Goal: Information Seeking & Learning: Find specific fact

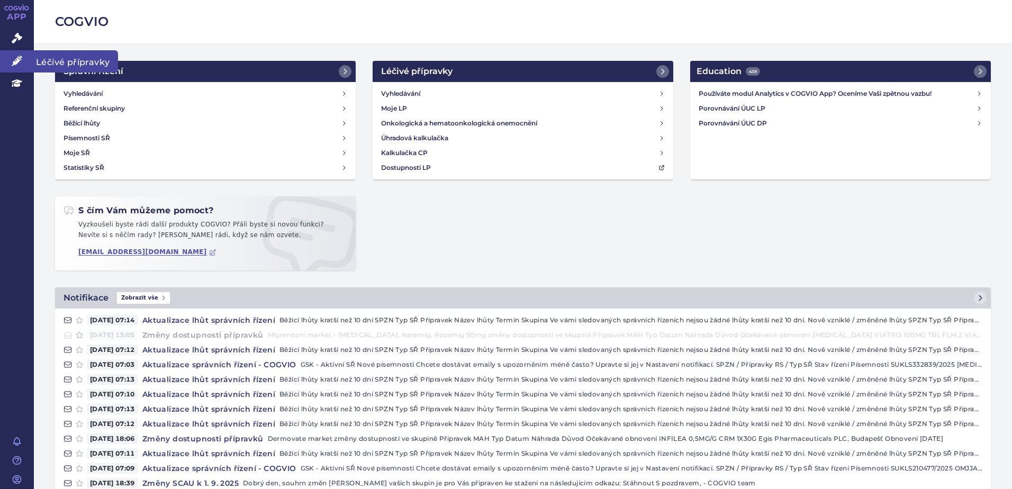
click at [16, 62] on icon at bounding box center [17, 61] width 11 height 11
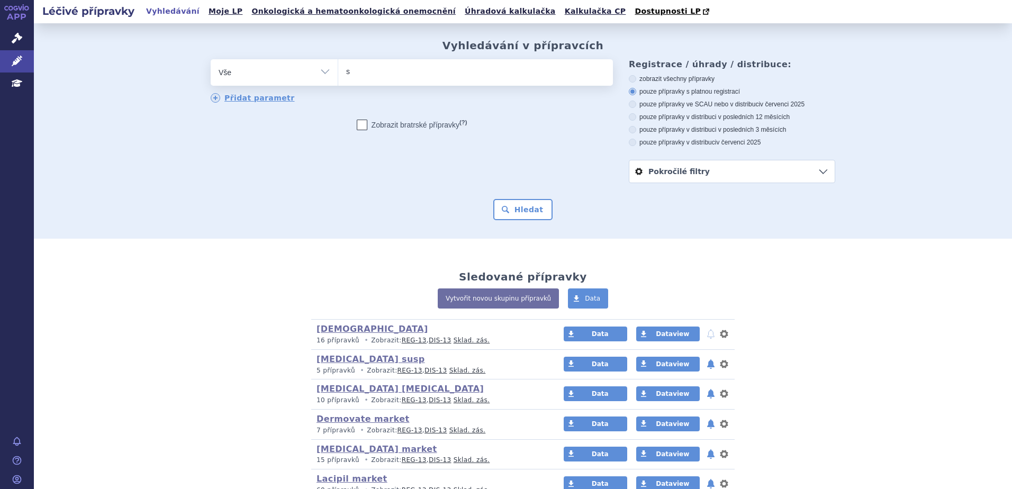
type input "sa"
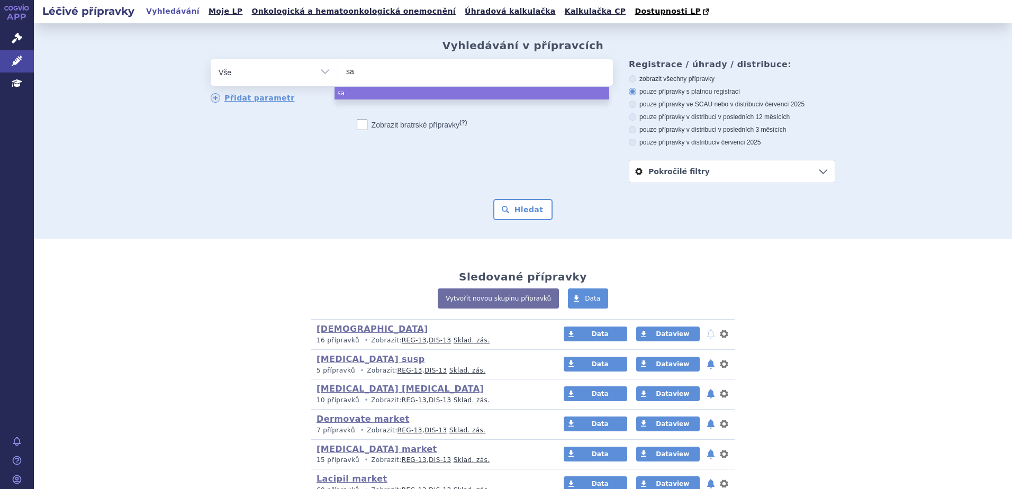
type input "sap"
type input "saph"
type input "saphnel"
type input "saphnelo"
select select "saphnelo"
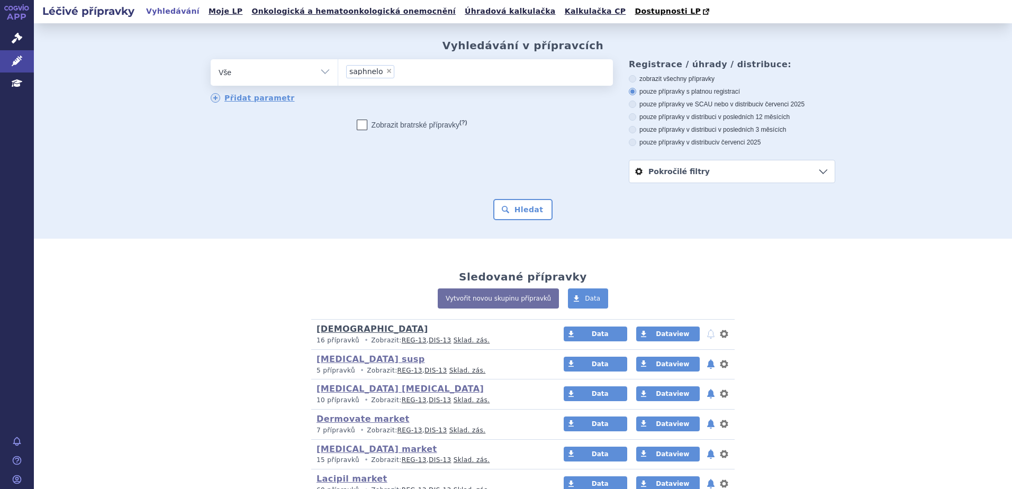
click at [325, 330] on link "Tesťák" at bounding box center [373, 329] width 112 height 10
click at [365, 71] on ul at bounding box center [475, 70] width 275 height 22
click at [338, 71] on select at bounding box center [338, 72] width 1 height 26
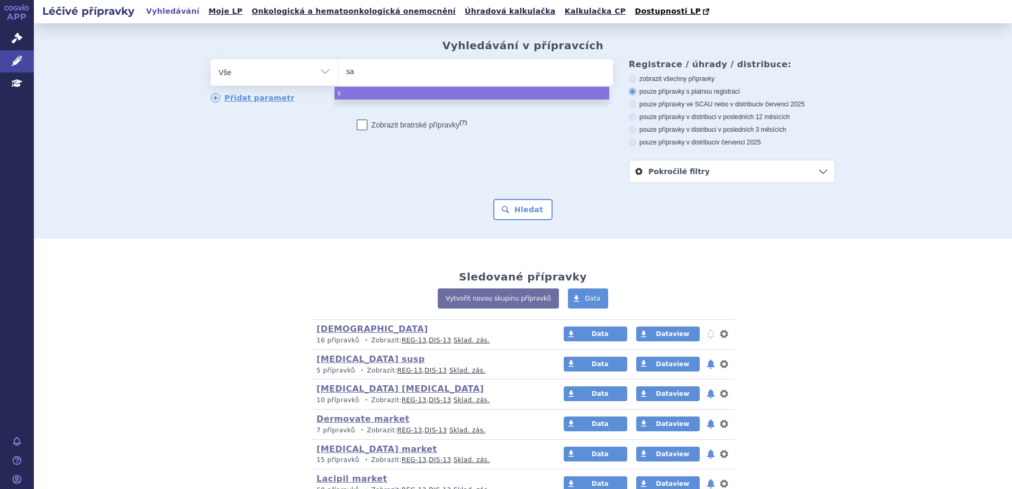
type input "sap"
type input "saph"
type input "saphne"
type input "saphnelo"
select select "saphnelo"
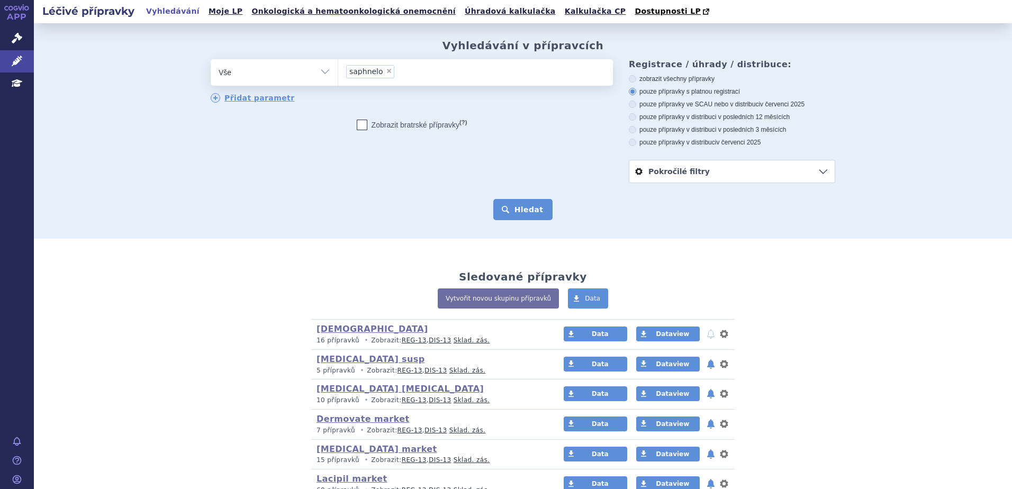
click at [529, 212] on button "Hledat" at bounding box center [523, 209] width 60 height 21
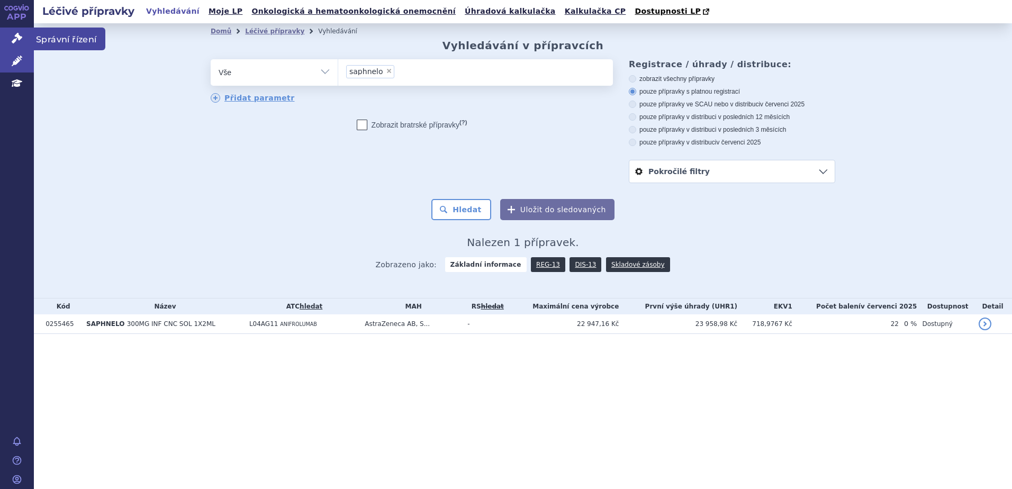
click at [13, 40] on icon at bounding box center [17, 38] width 11 height 11
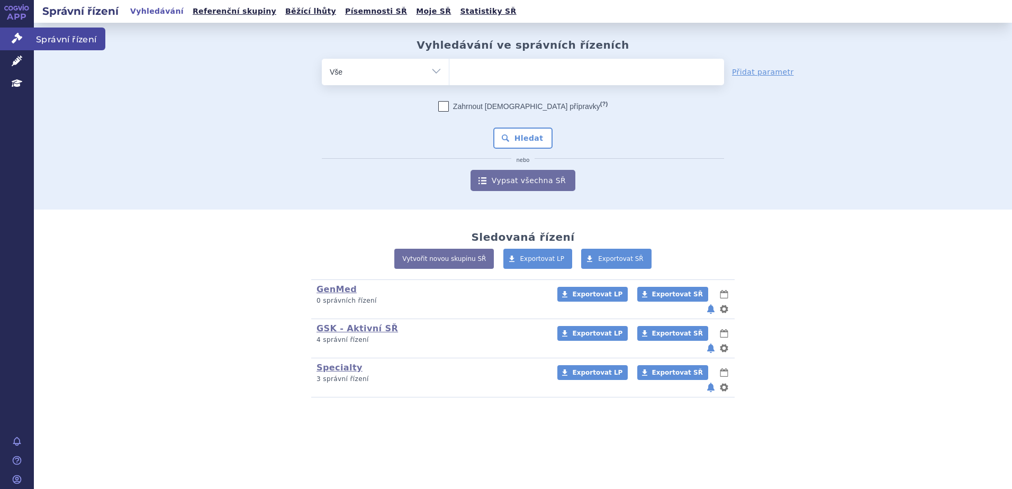
click at [73, 39] on span "Správní řízení" at bounding box center [69, 39] width 71 height 22
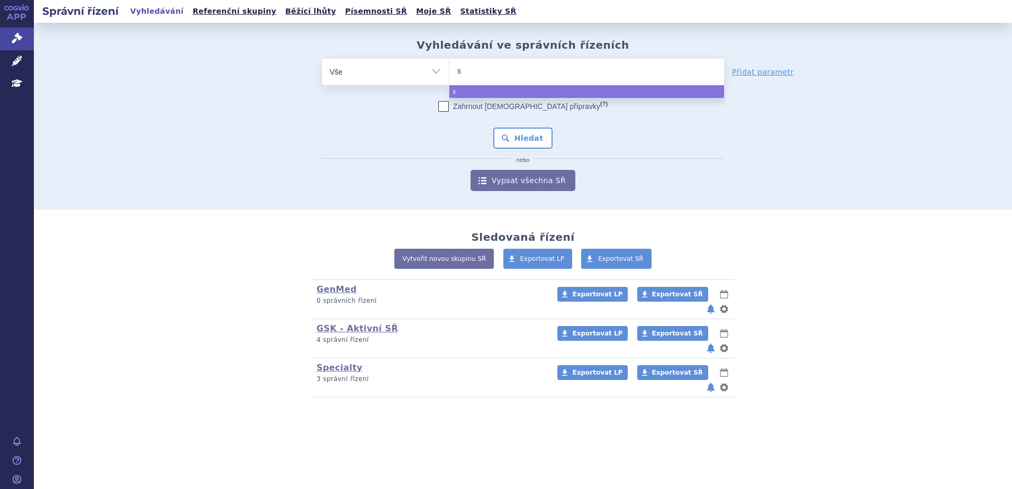
type input "sa"
type input "saph"
type input "saphn"
type input "saphnel"
type input "saphnelo"
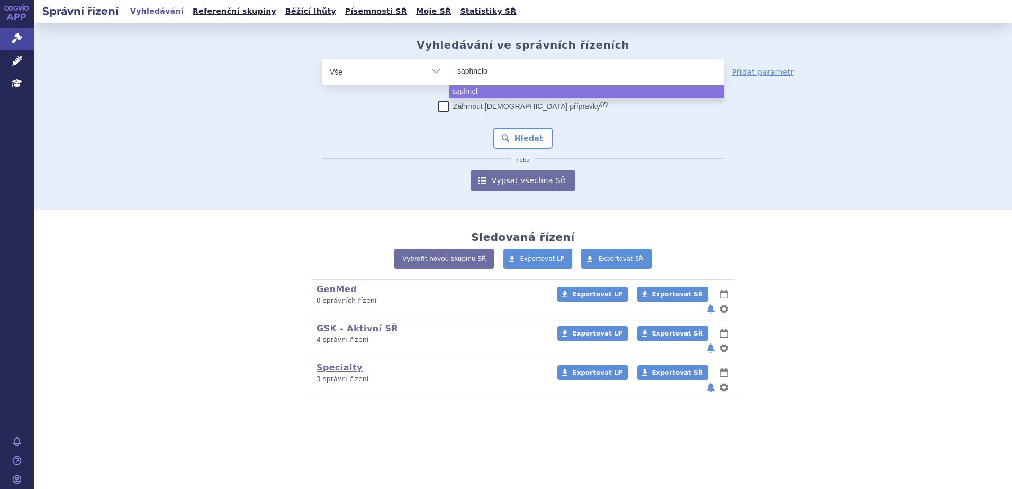
select select "saphnelo"
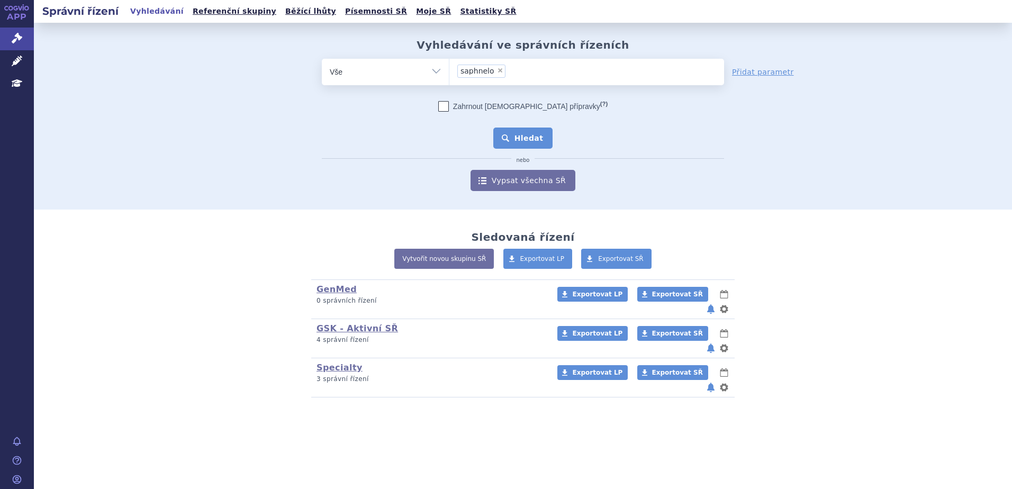
click at [532, 132] on button "Hledat" at bounding box center [523, 138] width 60 height 21
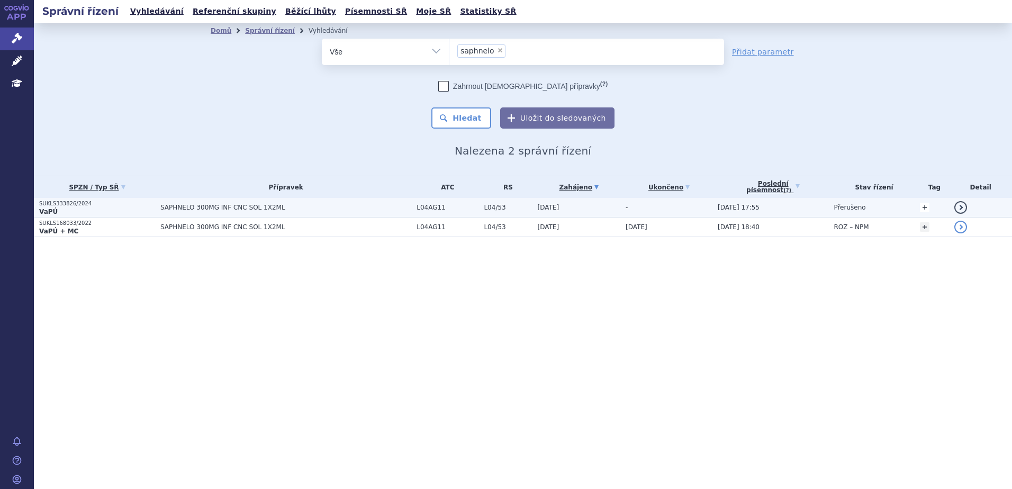
click at [927, 207] on link "+" at bounding box center [925, 208] width 10 height 10
click at [964, 206] on link "detail" at bounding box center [960, 207] width 13 height 13
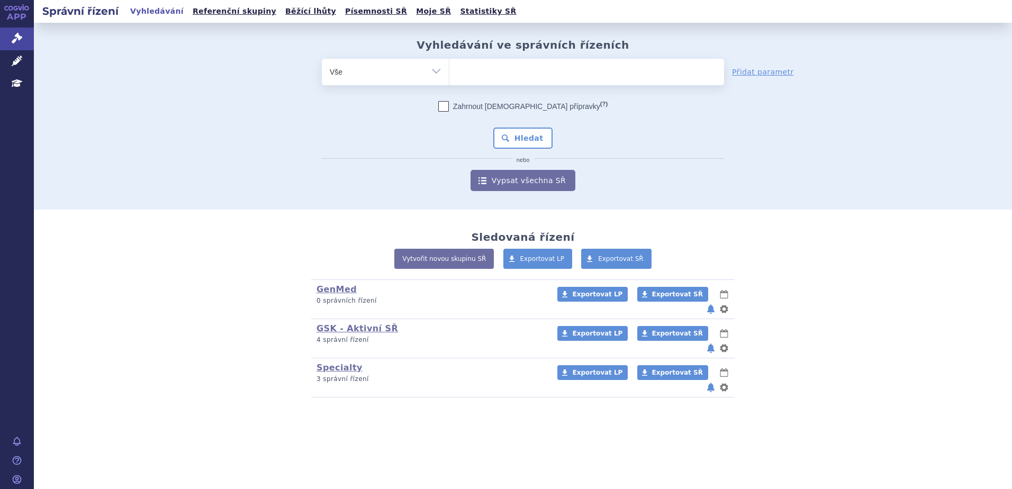
click at [478, 73] on ul at bounding box center [586, 70] width 275 height 22
click at [449, 73] on select at bounding box center [449, 71] width 1 height 26
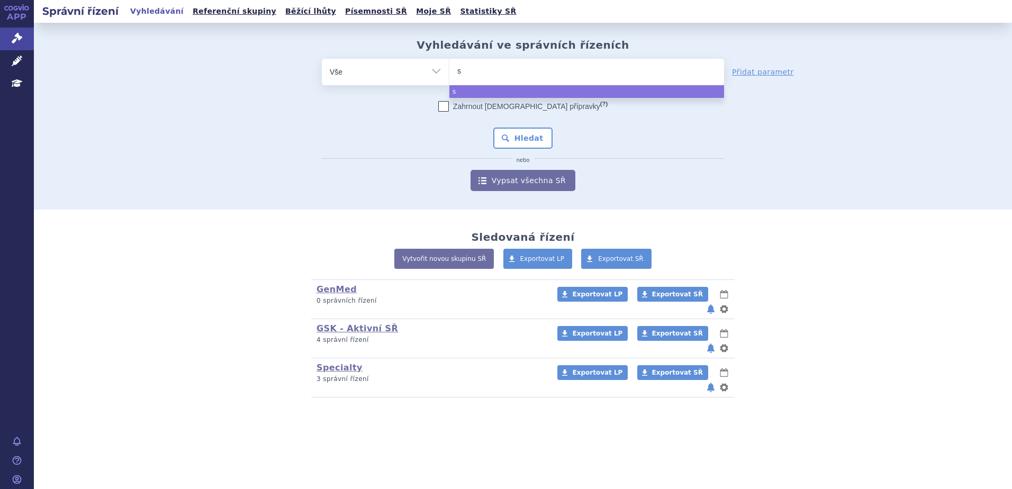
type input "sa"
type input "sap"
type input "saphn"
type input "saphnel"
type input "saphnello"
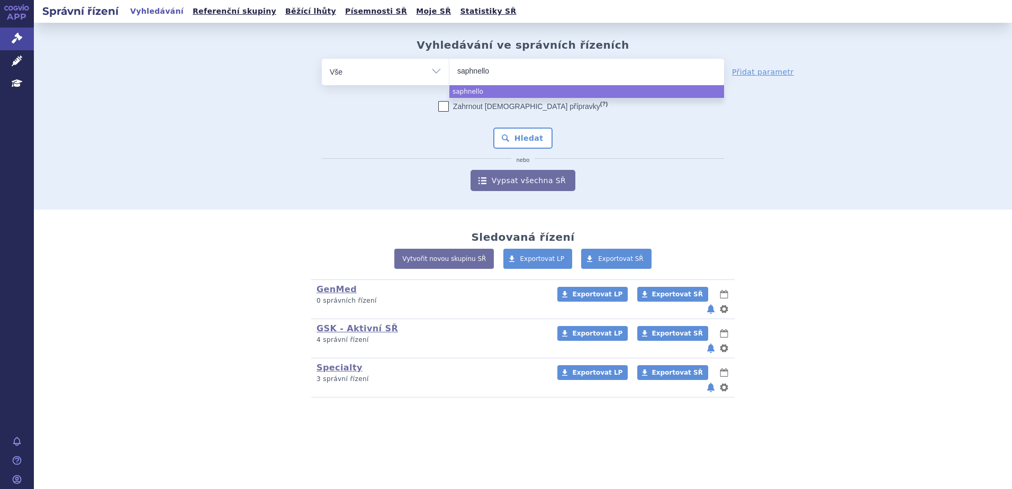
type input "saphnell"
type input "saphne"
type input "saphnelo"
select select "saphnelo"
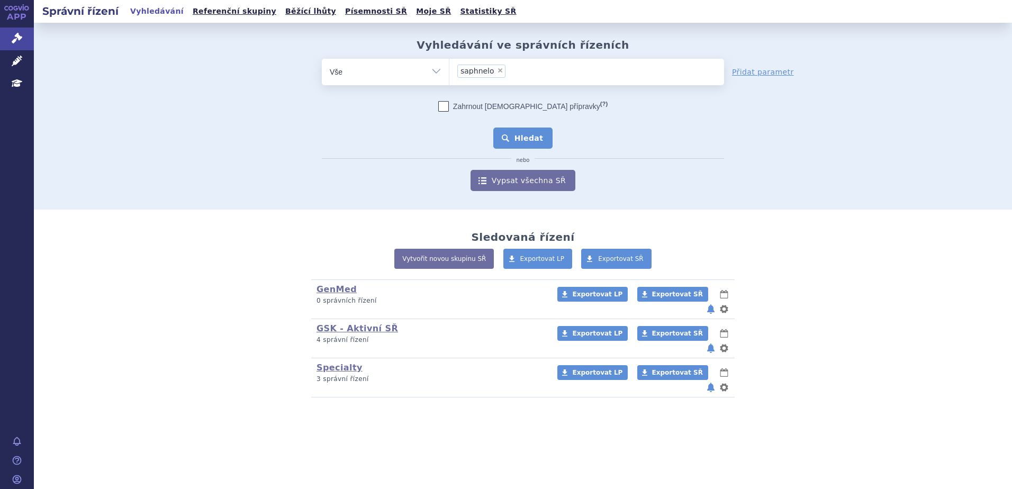
click at [517, 129] on button "Hledat" at bounding box center [523, 138] width 60 height 21
